Goal: Task Accomplishment & Management: Use online tool/utility

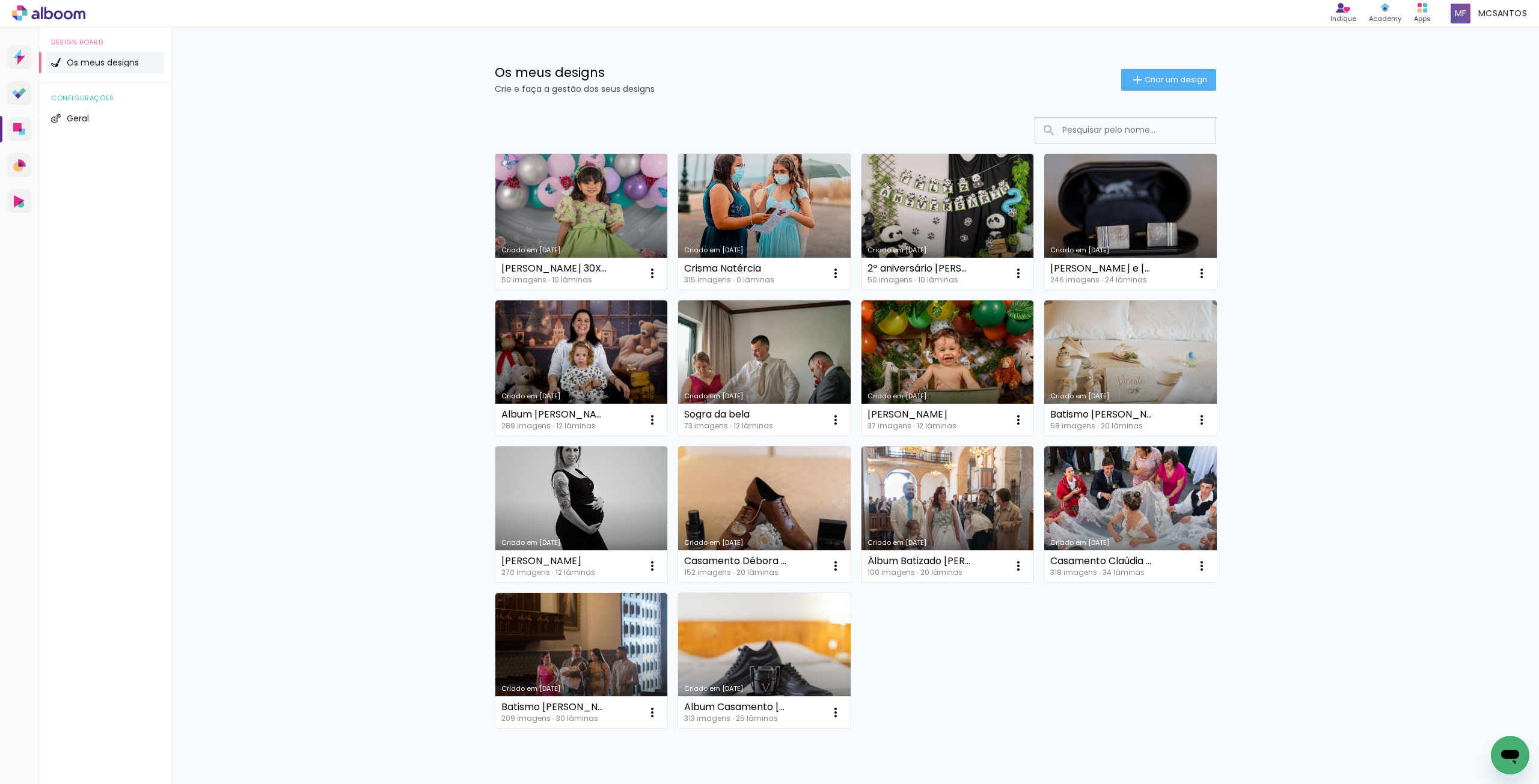
click at [594, 232] on link "Criado em [DATE]" at bounding box center [582, 222] width 173 height 136
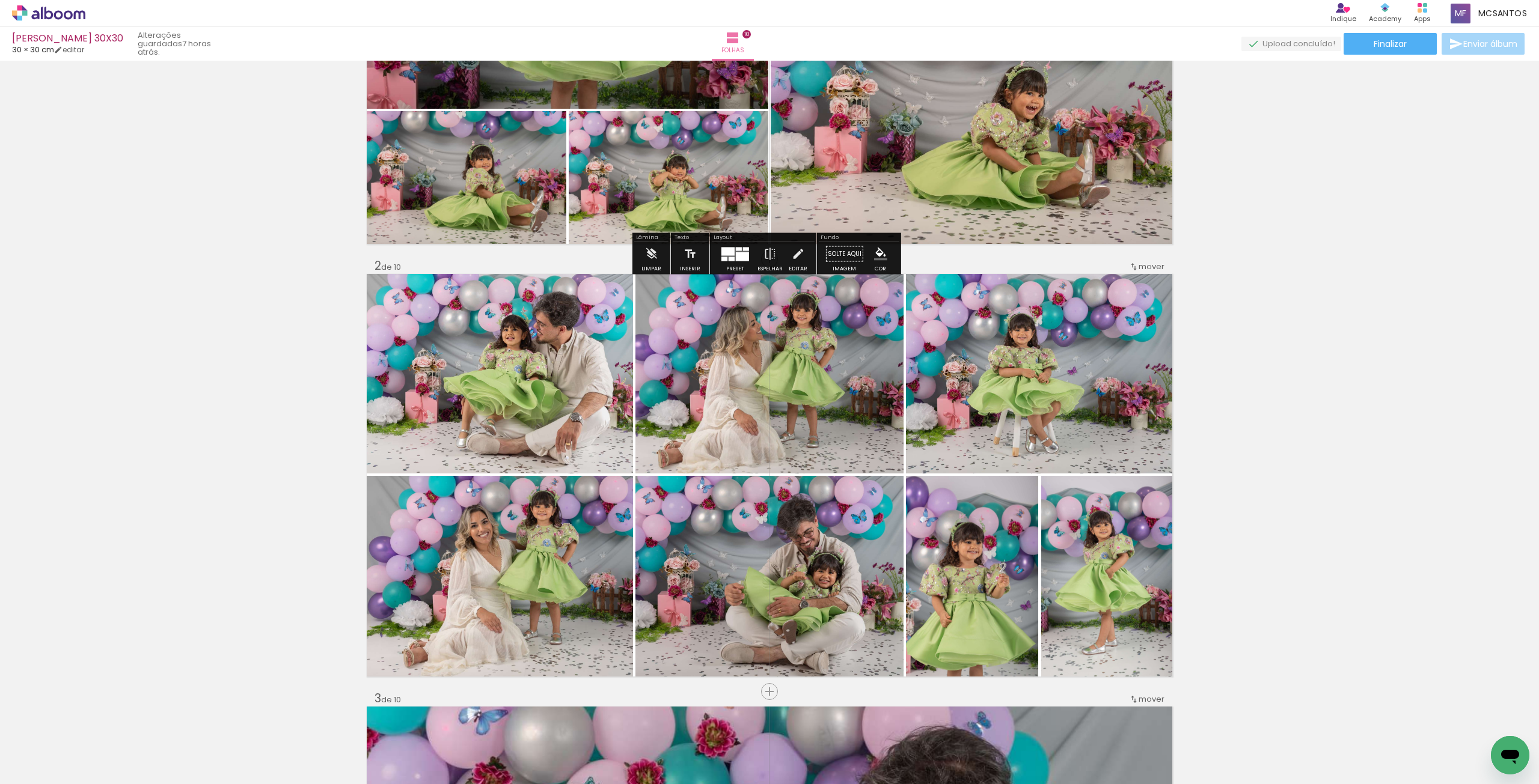
scroll to position [301, 0]
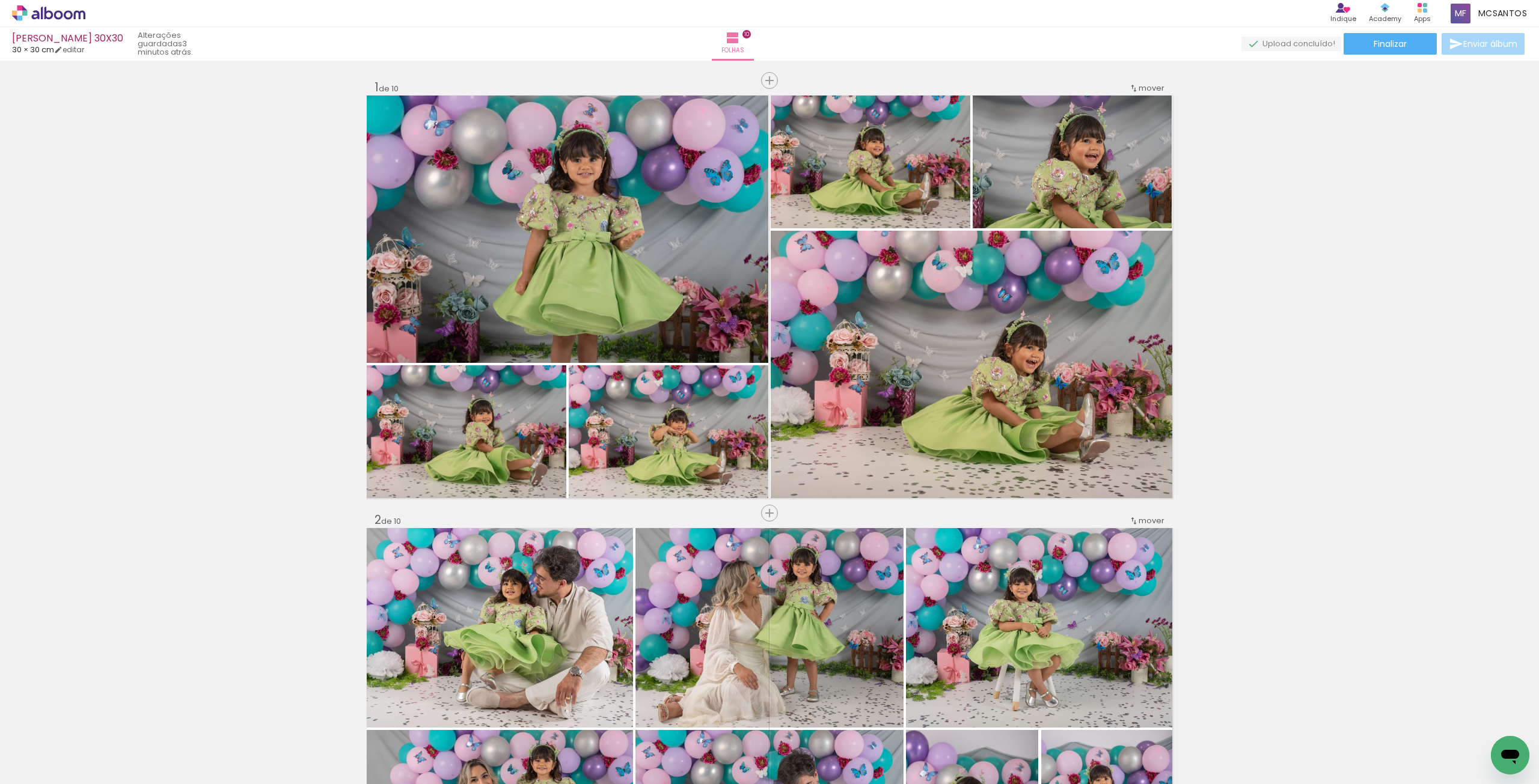
scroll to position [3547, 0]
